Goal: Complete application form

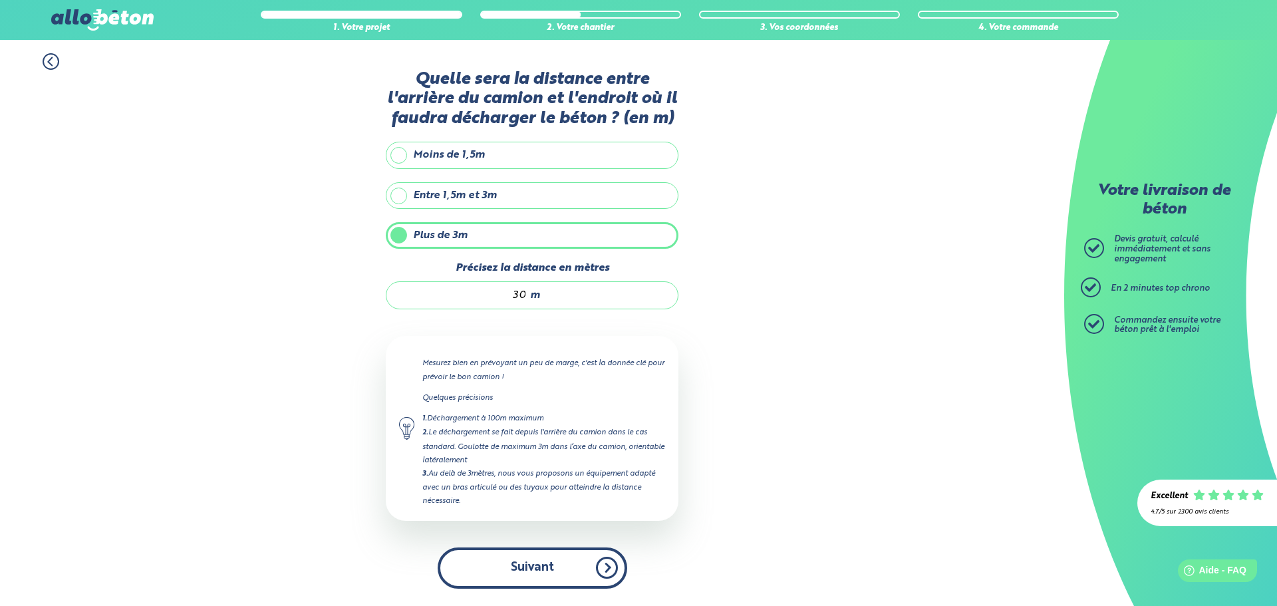
click at [507, 561] on button "Suivant" at bounding box center [533, 567] width 190 height 41
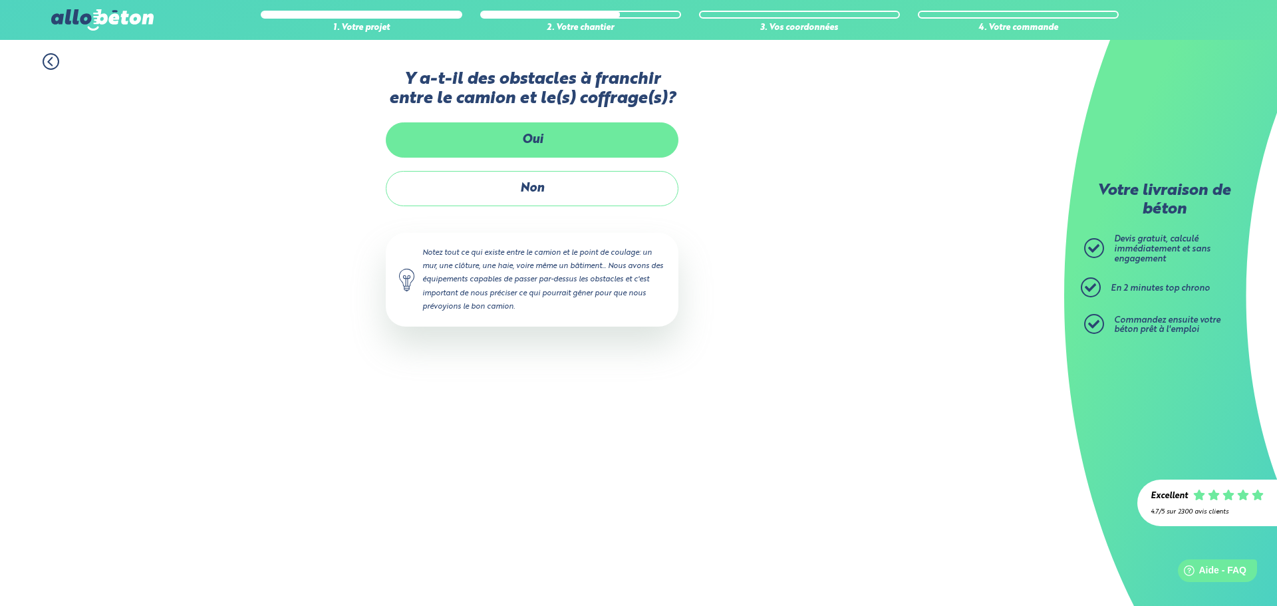
click at [450, 145] on label "Oui" at bounding box center [532, 139] width 293 height 35
click at [0, 0] on input "Oui" at bounding box center [0, 0] width 0 height 0
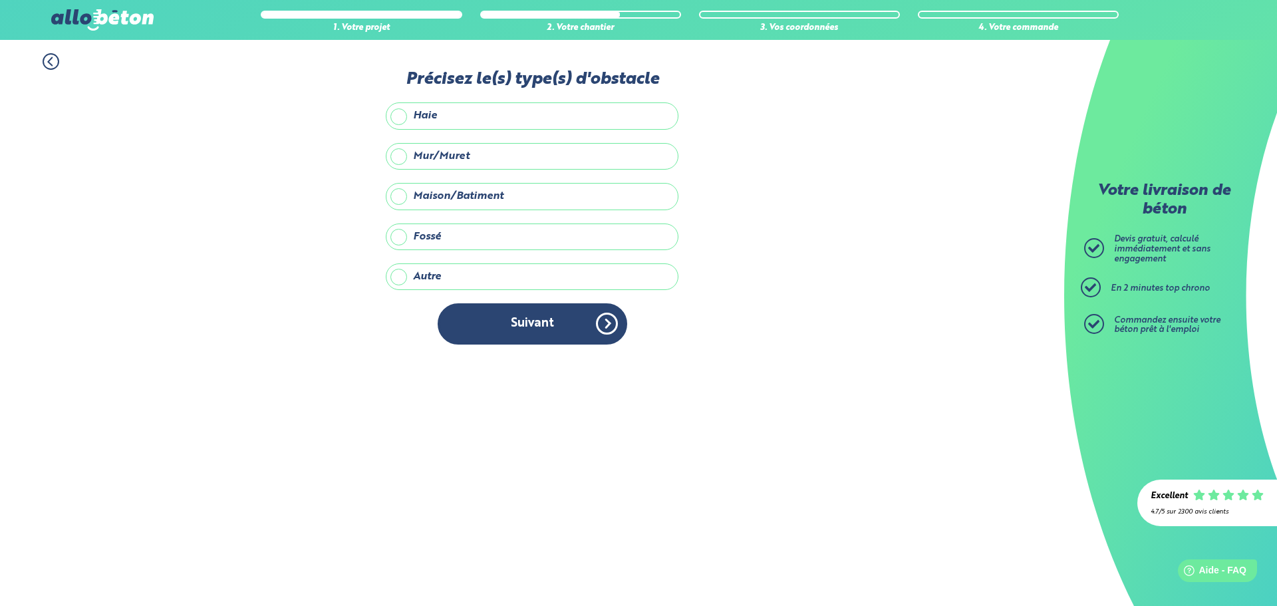
click at [470, 199] on label "Maison/Batiment" at bounding box center [532, 196] width 293 height 27
click at [0, 0] on input "Maison/Batiment" at bounding box center [0, 0] width 0 height 0
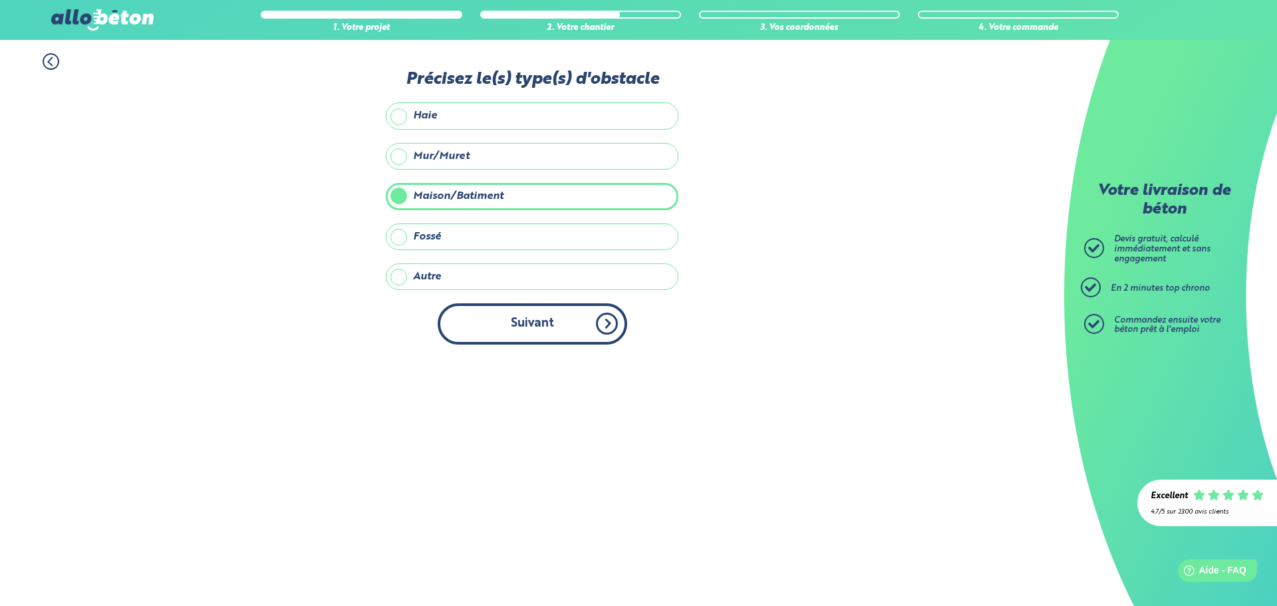
click at [508, 325] on button "Suivant" at bounding box center [533, 323] width 190 height 41
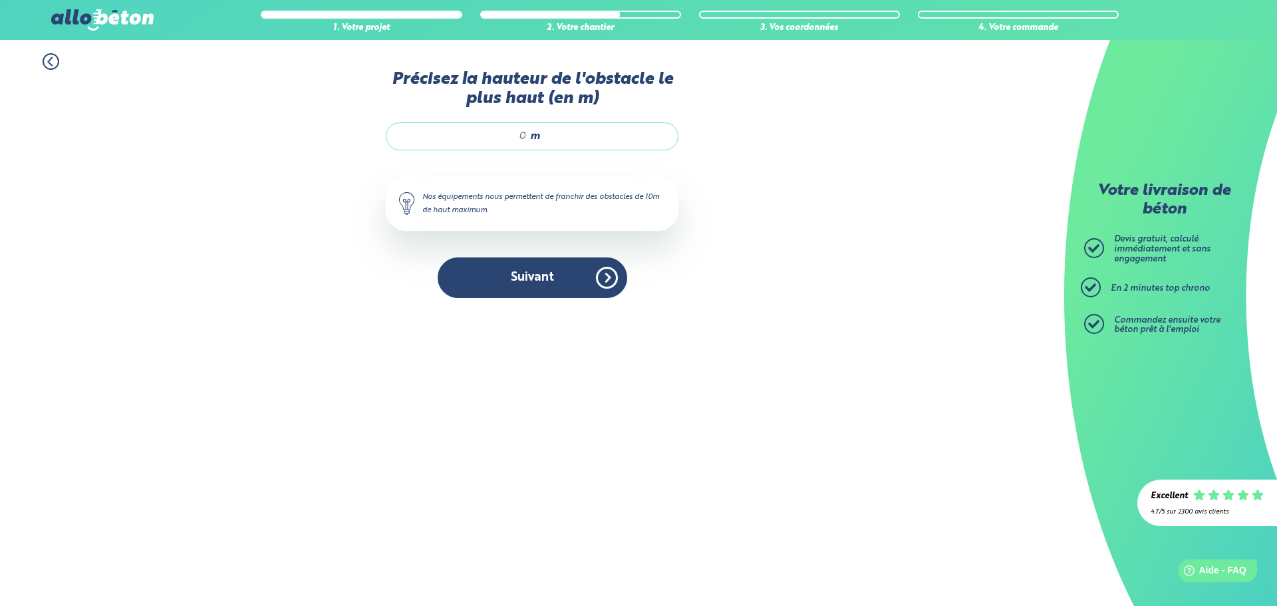
click at [524, 137] on input "Précisez la hauteur de l'obstacle le plus haut (en m)" at bounding box center [463, 136] width 127 height 13
type input "8"
click at [512, 284] on button "Suivant" at bounding box center [533, 277] width 190 height 41
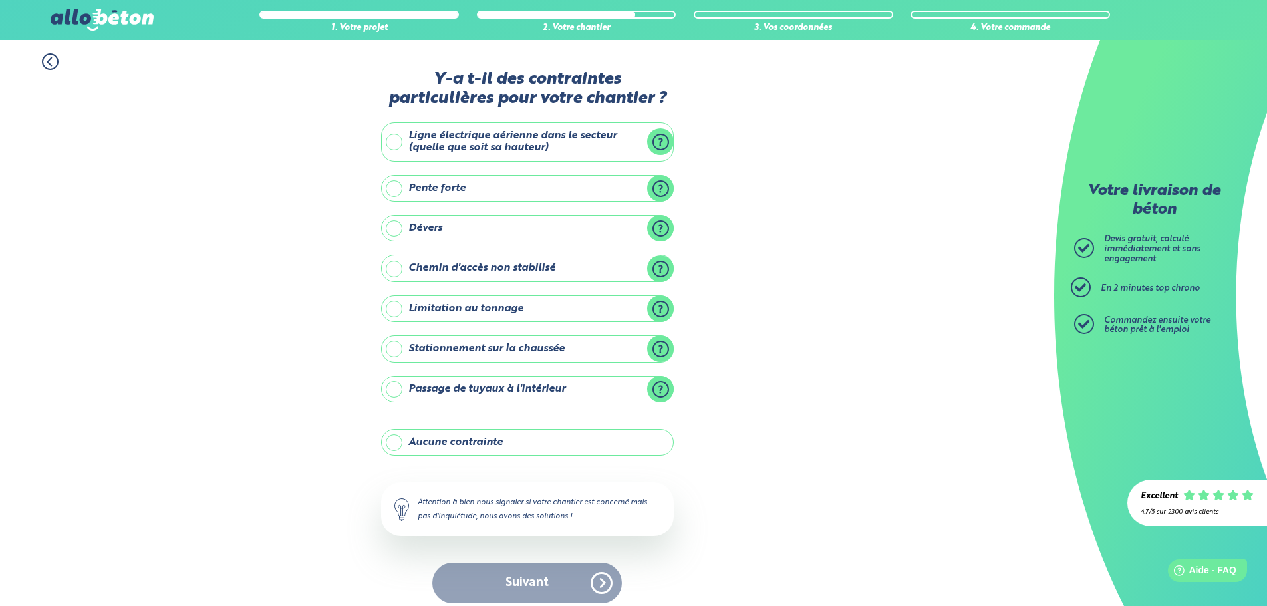
click at [657, 303] on label "Limitation au tonnage" at bounding box center [527, 308] width 293 height 27
click at [0, 0] on input "Limitation au tonnage" at bounding box center [0, 0] width 0 height 0
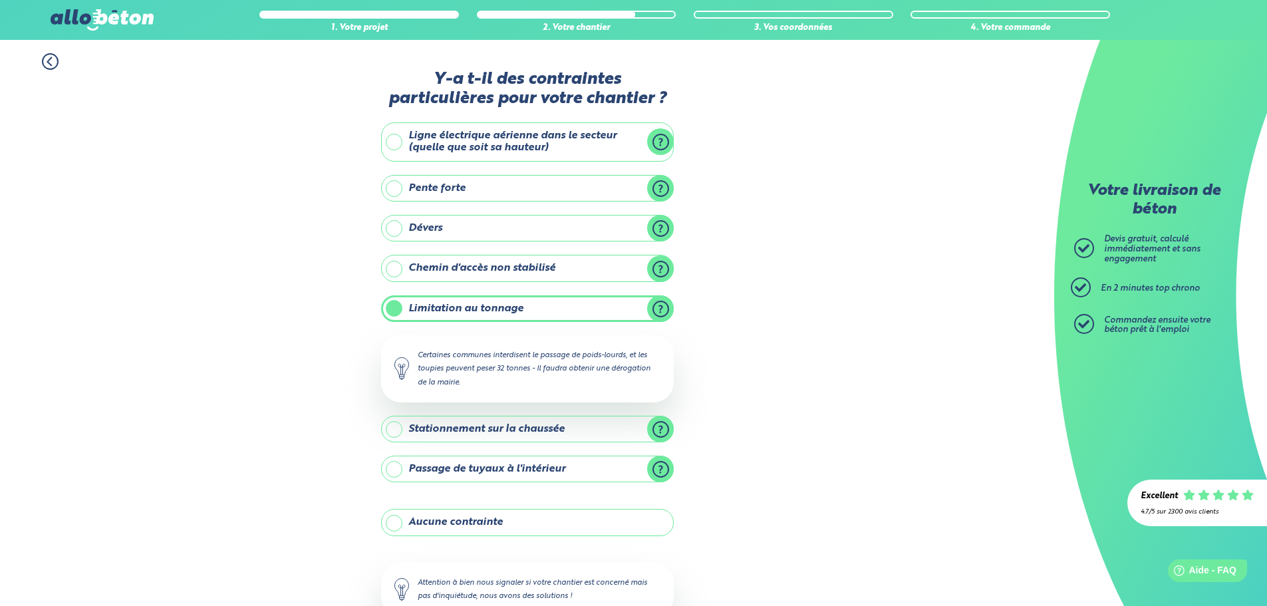
click at [657, 303] on label "Limitation au tonnage" at bounding box center [527, 308] width 293 height 27
click at [0, 0] on input "Limitation au tonnage" at bounding box center [0, 0] width 0 height 0
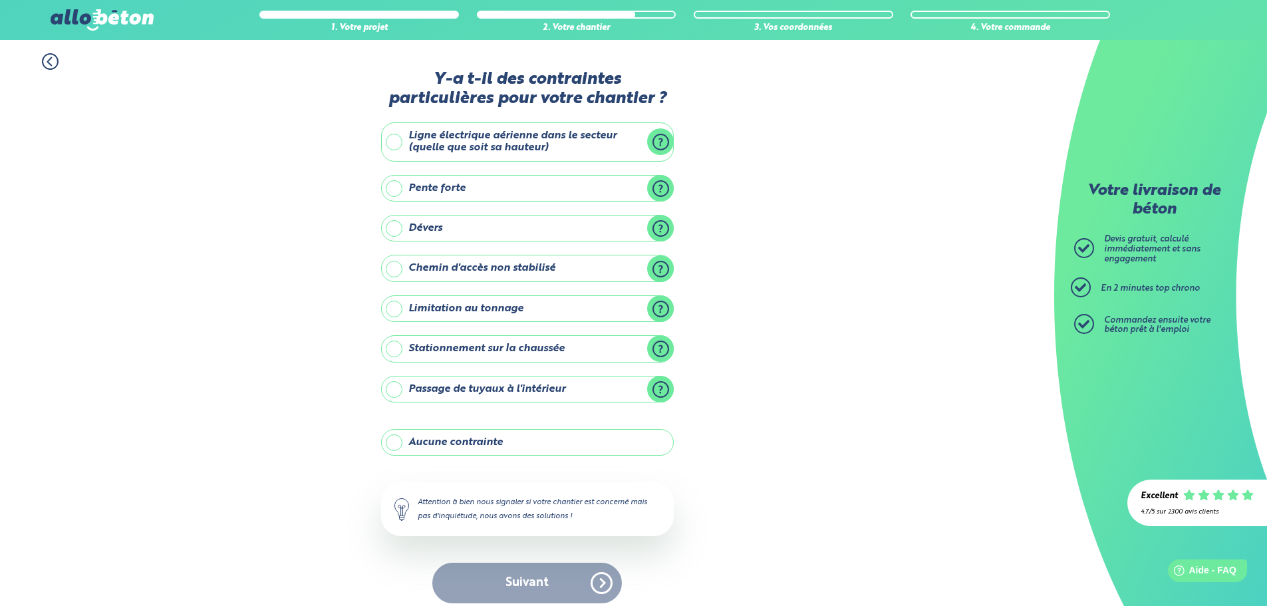
click at [659, 352] on label "Stationnement sur la chaussée" at bounding box center [527, 348] width 293 height 27
click at [0, 0] on input "Stationnement sur la chaussée" at bounding box center [0, 0] width 0 height 0
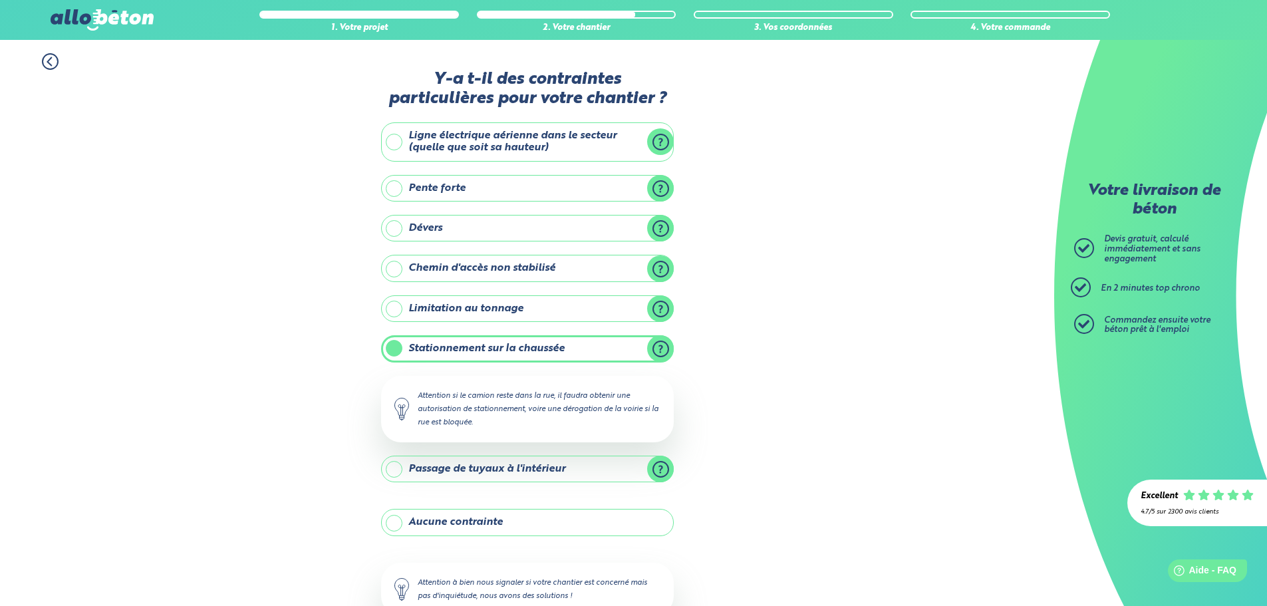
click at [659, 351] on label "Stationnement sur la chaussée" at bounding box center [527, 348] width 293 height 27
click at [0, 0] on input "Stationnement sur la chaussée" at bounding box center [0, 0] width 0 height 0
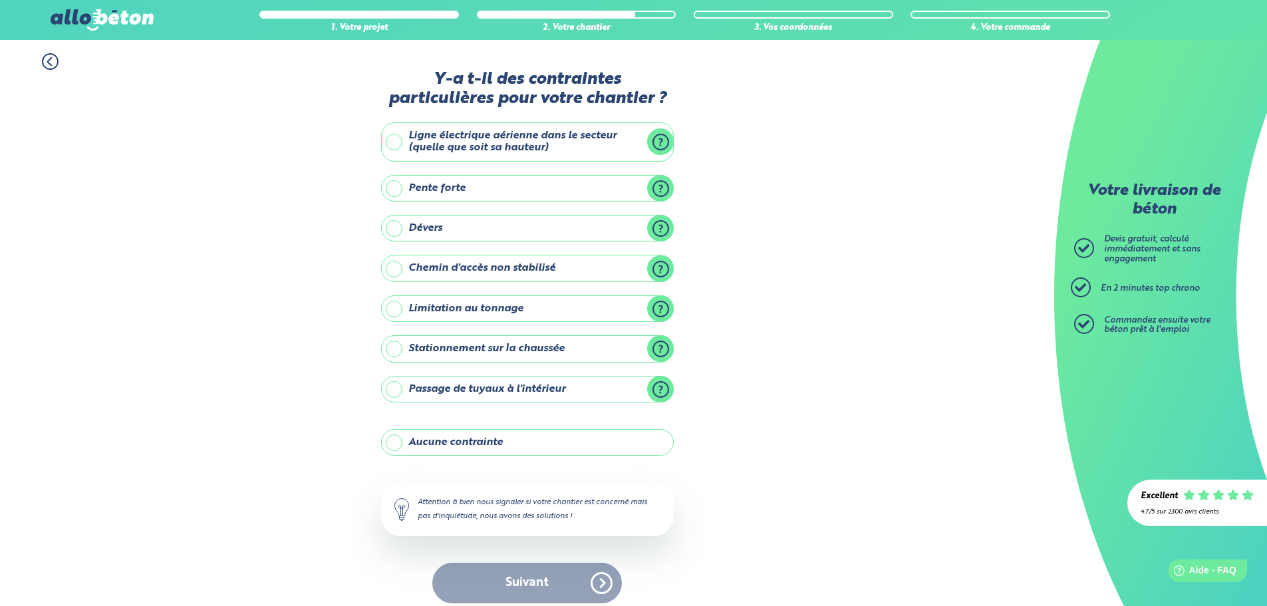
click at [515, 436] on label "Aucune contrainte" at bounding box center [527, 442] width 293 height 27
click at [0, 0] on input "Aucune contrainte" at bounding box center [0, 0] width 0 height 0
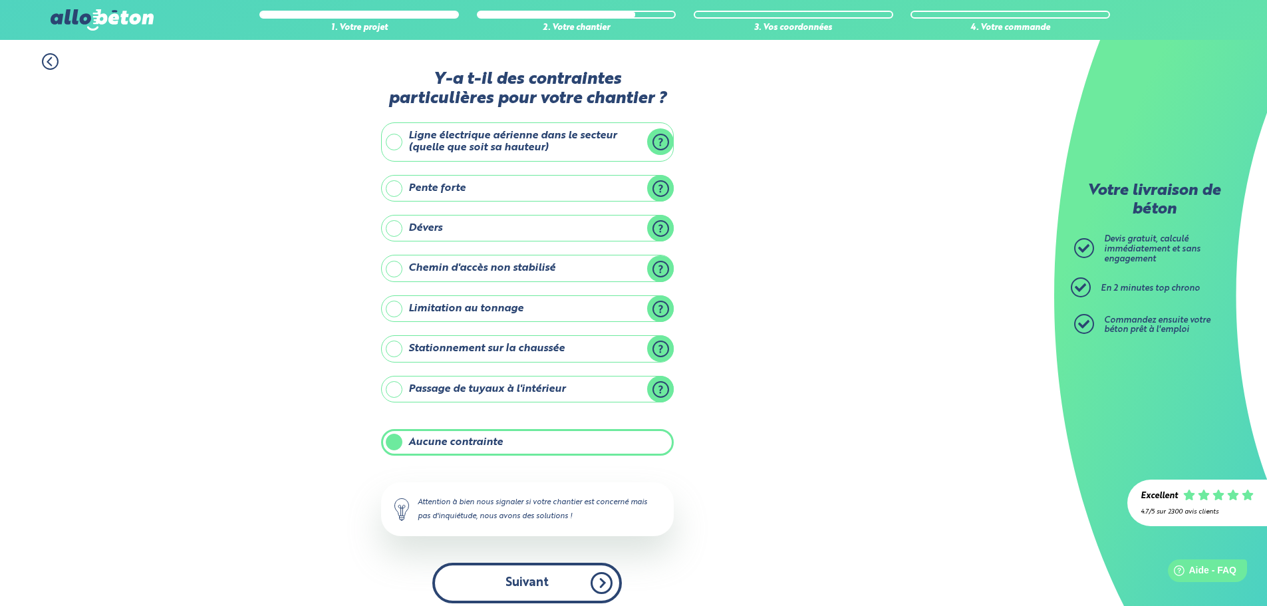
click at [551, 596] on button "Suivant" at bounding box center [527, 583] width 190 height 41
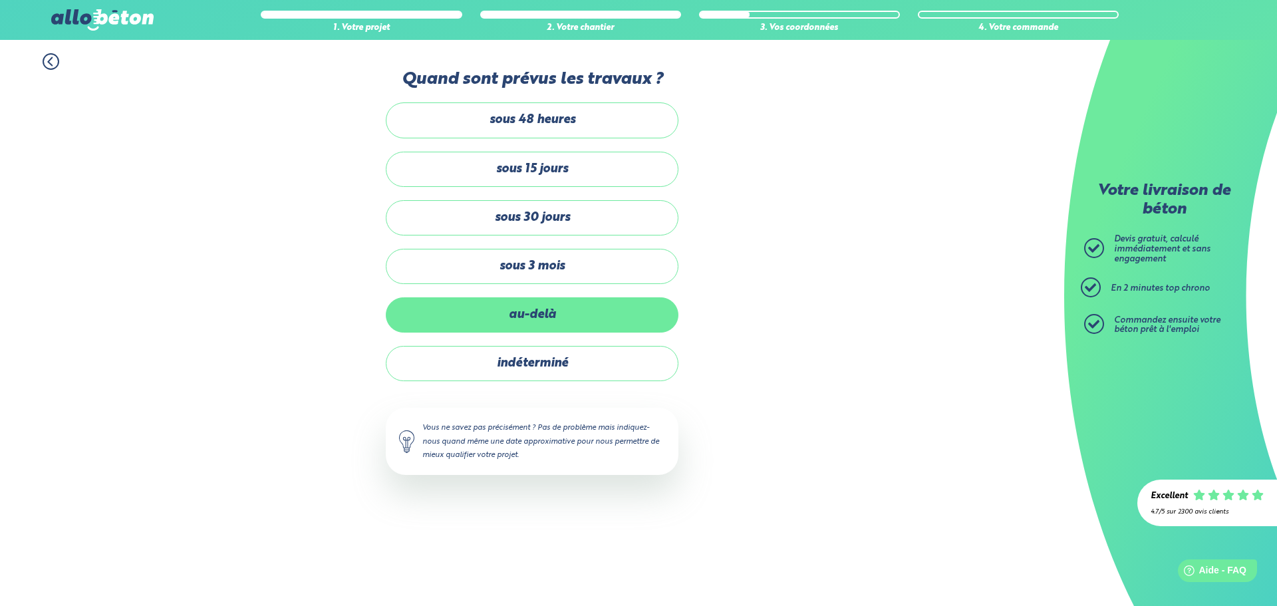
click at [520, 305] on label "au-delà" at bounding box center [532, 314] width 293 height 35
click at [0, 0] on input "au-delà" at bounding box center [0, 0] width 0 height 0
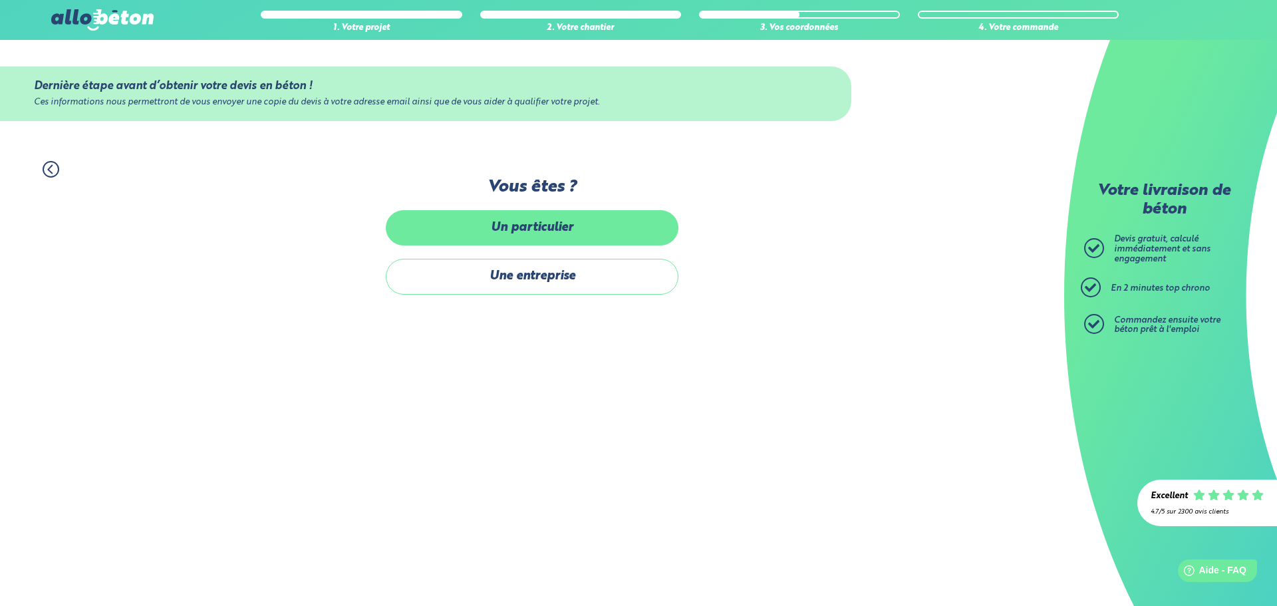
click at [524, 232] on label "Un particulier" at bounding box center [532, 227] width 293 height 35
click at [0, 0] on input "Un particulier" at bounding box center [0, 0] width 0 height 0
